Goal: Information Seeking & Learning: Learn about a topic

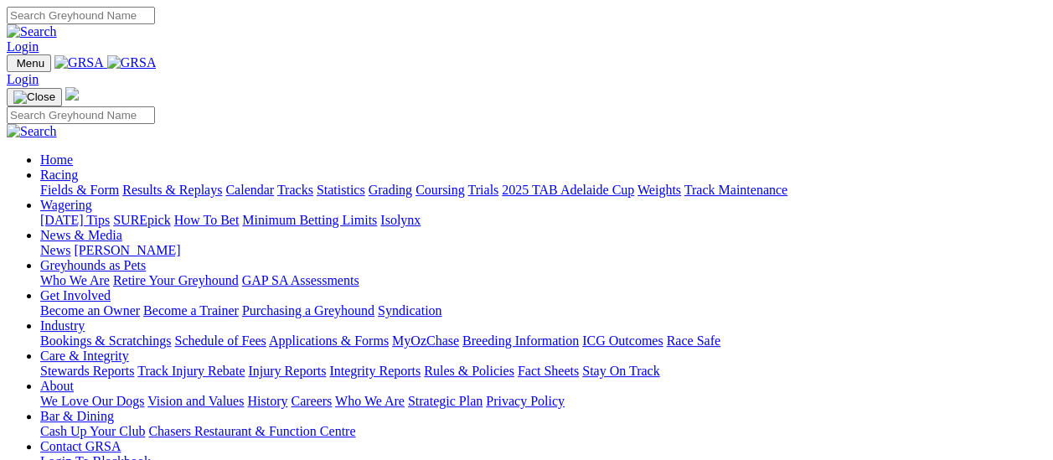
click at [63, 183] on link "Fields & Form" at bounding box center [79, 190] width 79 height 14
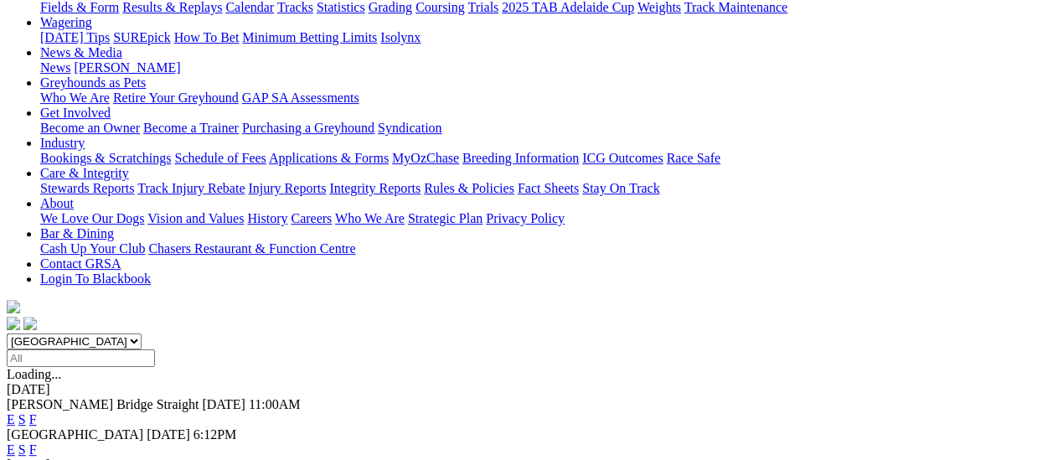
scroll to position [168, 0]
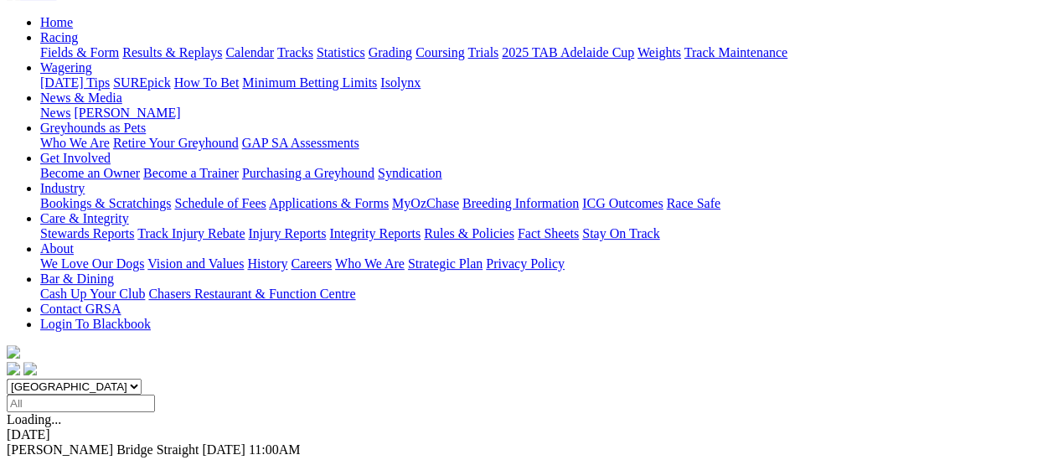
click at [37, 457] on link "F" at bounding box center [33, 464] width 8 height 14
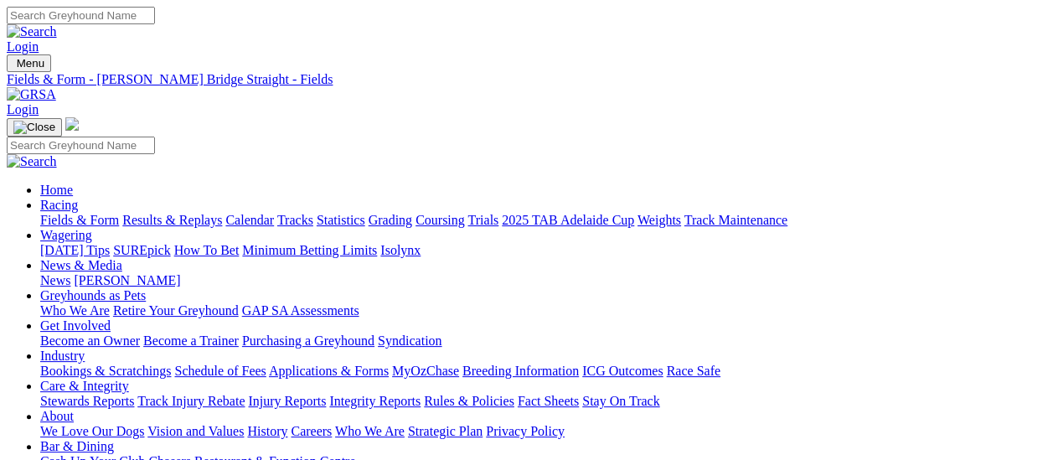
click at [50, 213] on link "Fields & Form" at bounding box center [79, 220] width 79 height 14
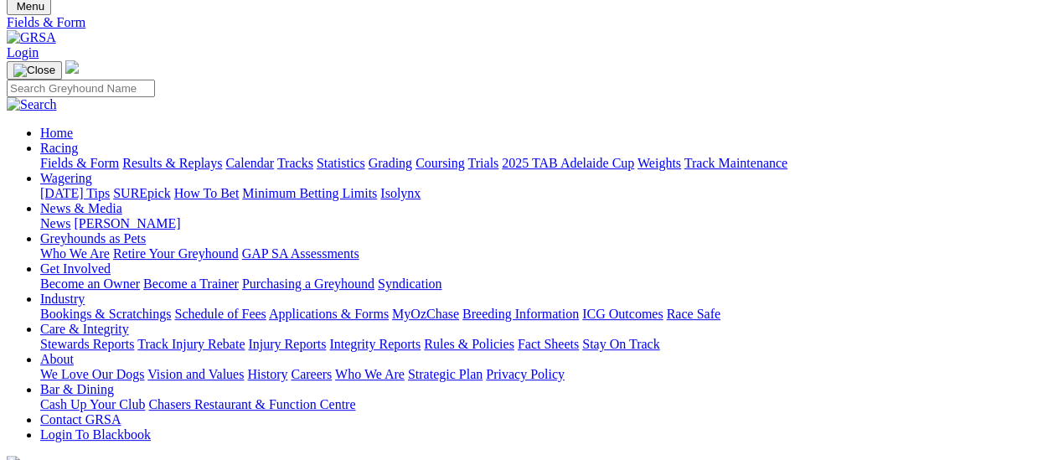
scroll to position [84, 0]
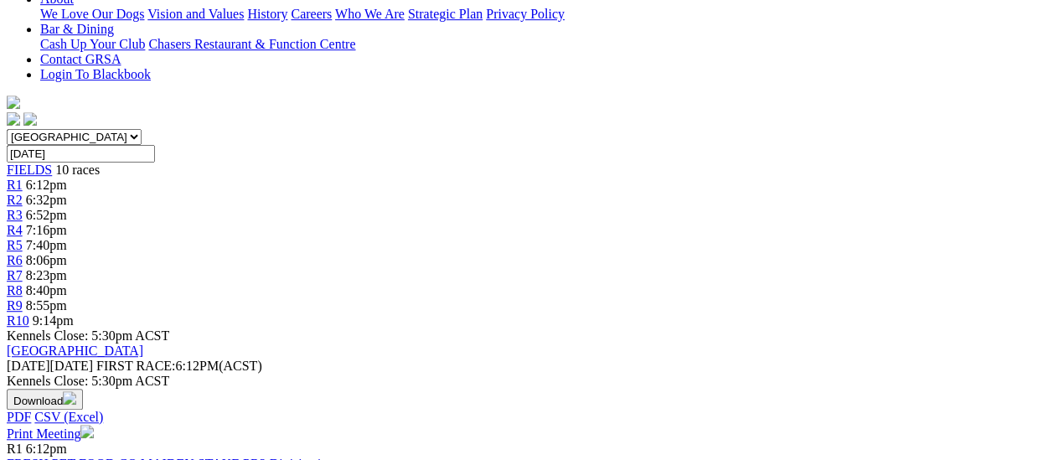
scroll to position [419, 0]
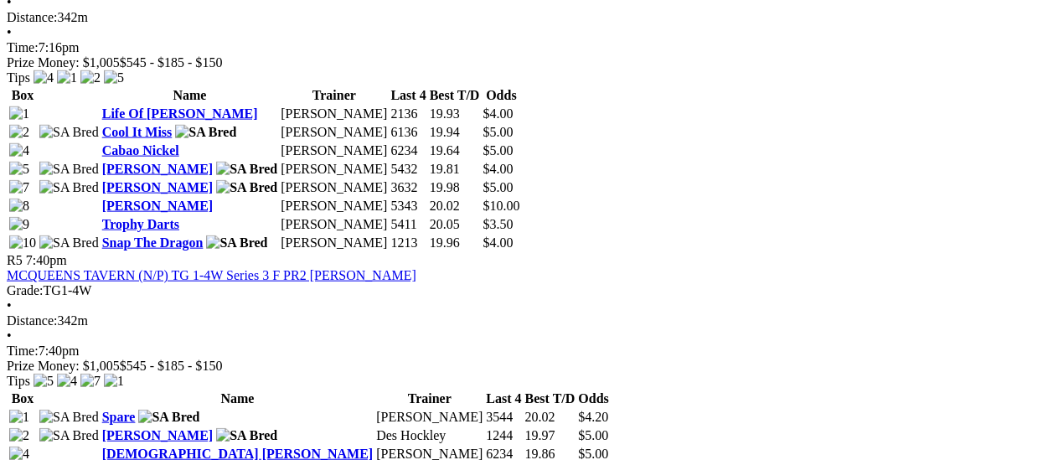
scroll to position [1675, 0]
